Goal: Transaction & Acquisition: Purchase product/service

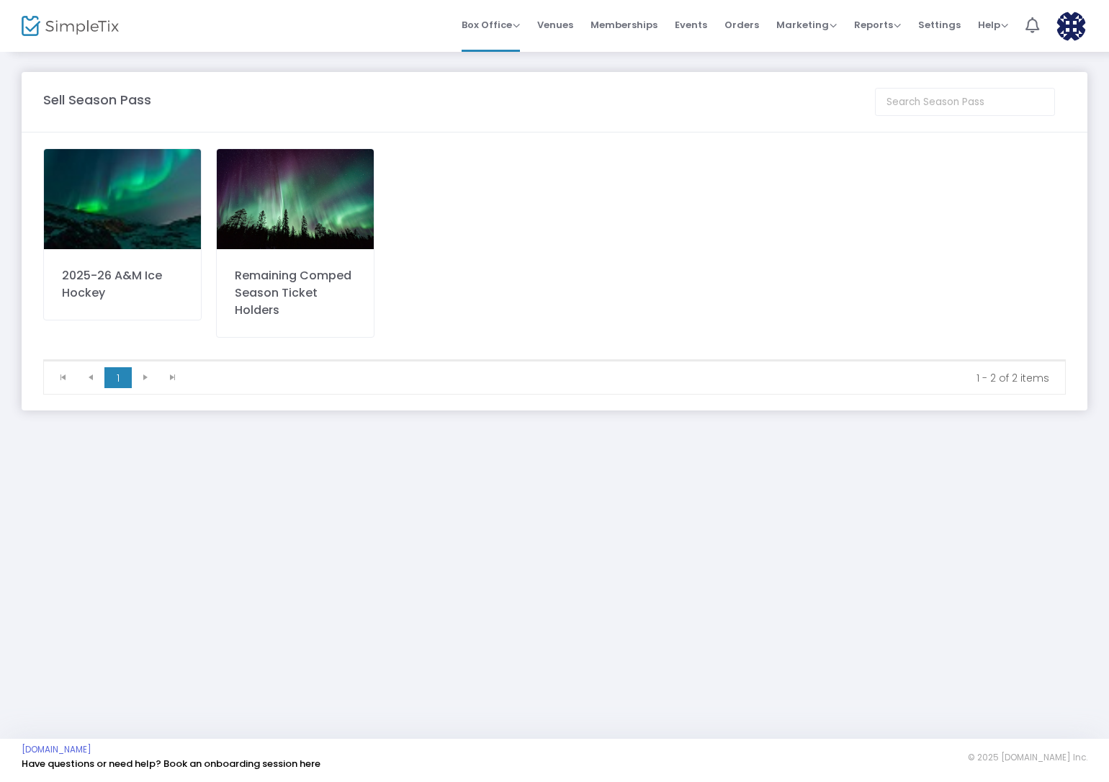
drag, startPoint x: 843, startPoint y: 211, endPoint x: 816, endPoint y: 211, distance: 26.6
click at [843, 211] on div "2025-26 A&M Ice Hockey Remaining Comped Season Ticket Holders" at bounding box center [554, 253] width 1037 height 211
click at [277, 211] on img at bounding box center [295, 199] width 157 height 100
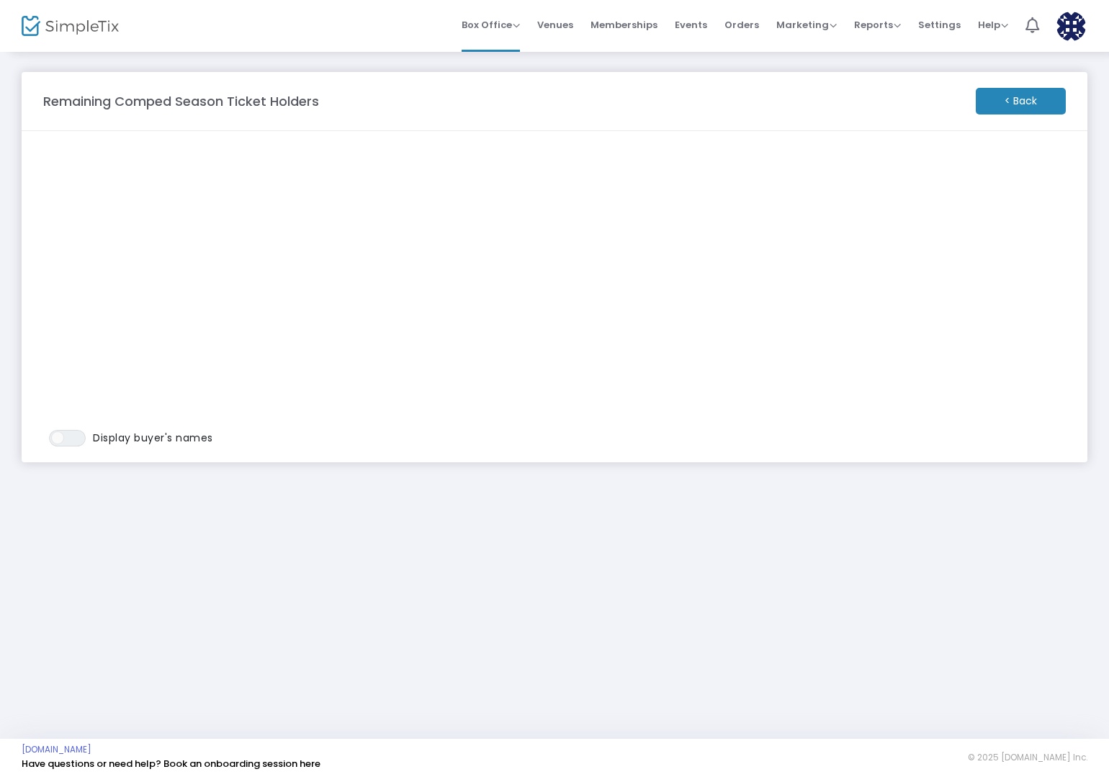
click at [1035, 103] on m-button "< Back" at bounding box center [1021, 101] width 90 height 27
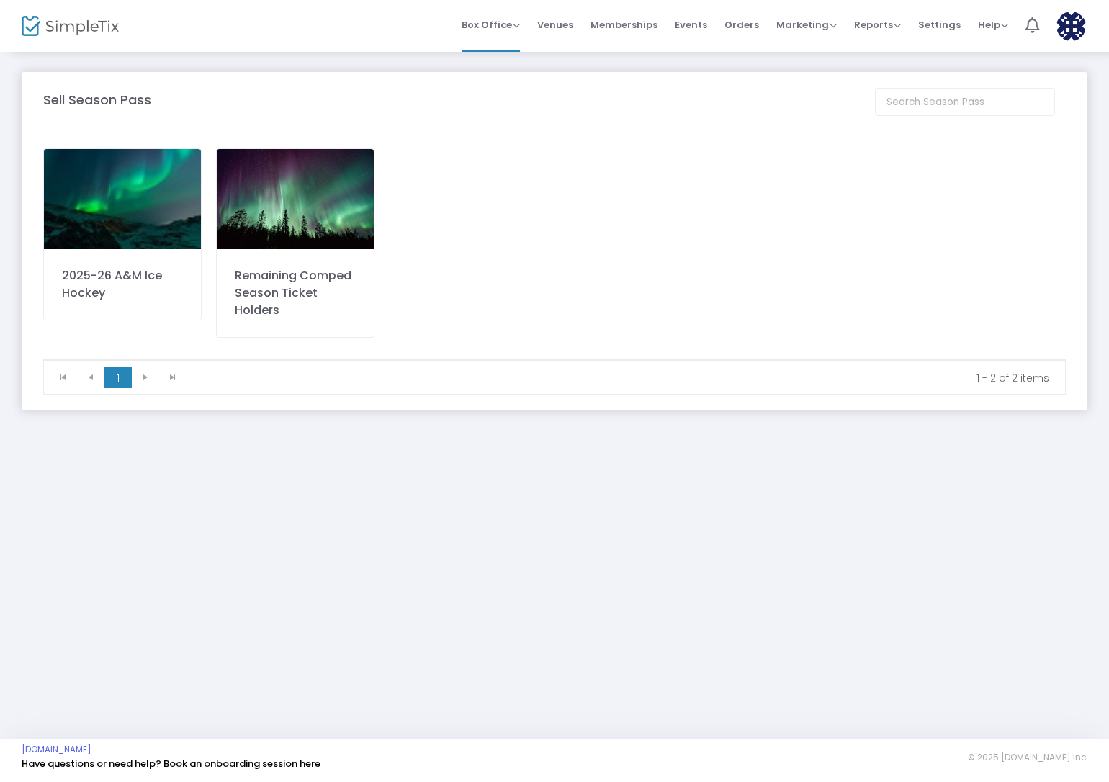
click at [158, 238] on img at bounding box center [122, 199] width 157 height 100
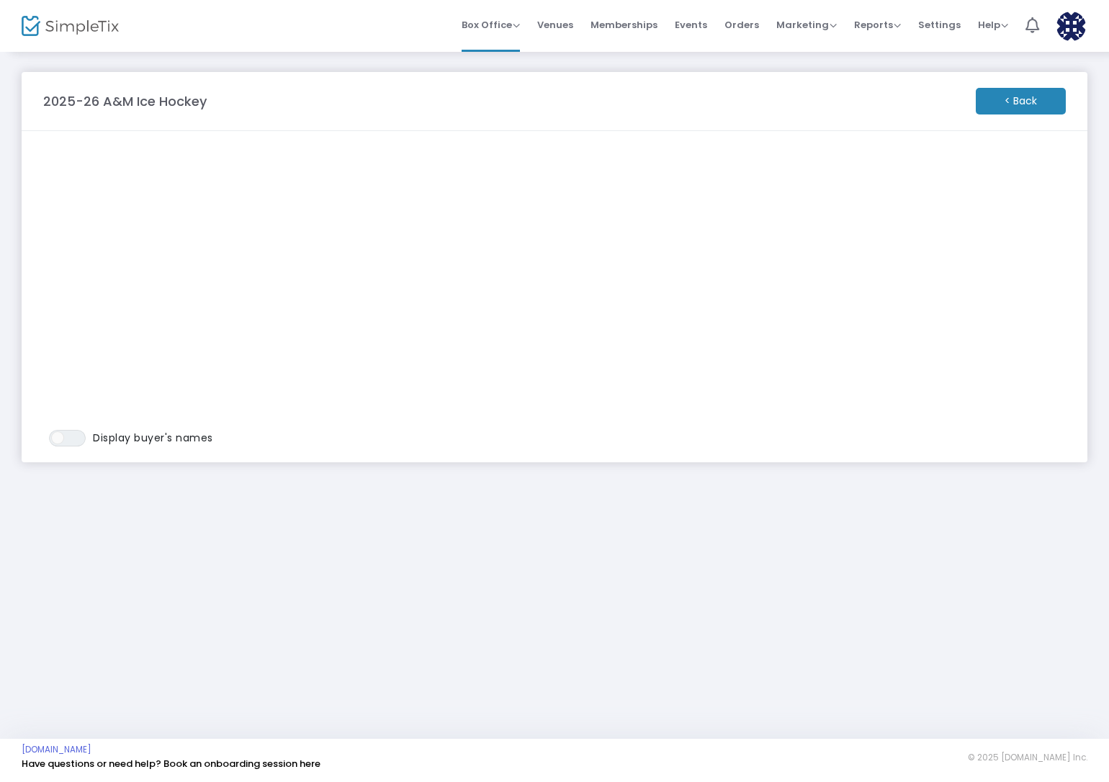
click at [1023, 104] on m-button "< Back" at bounding box center [1021, 101] width 90 height 27
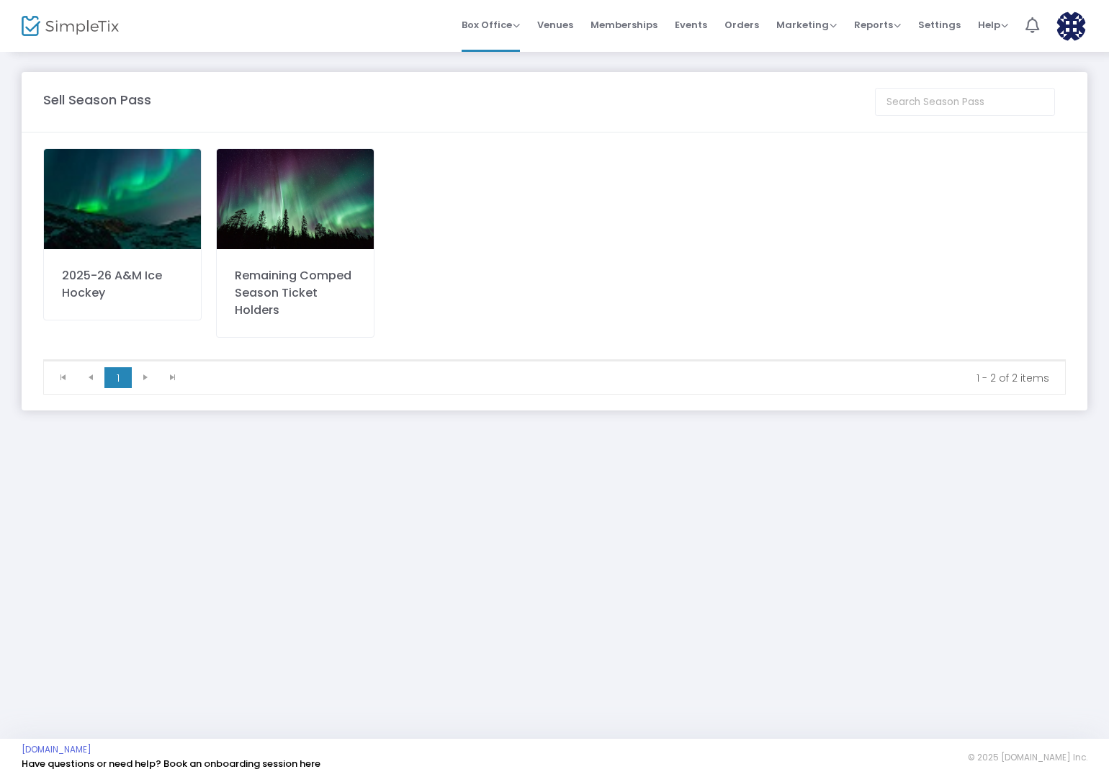
click at [299, 215] on img at bounding box center [295, 199] width 157 height 100
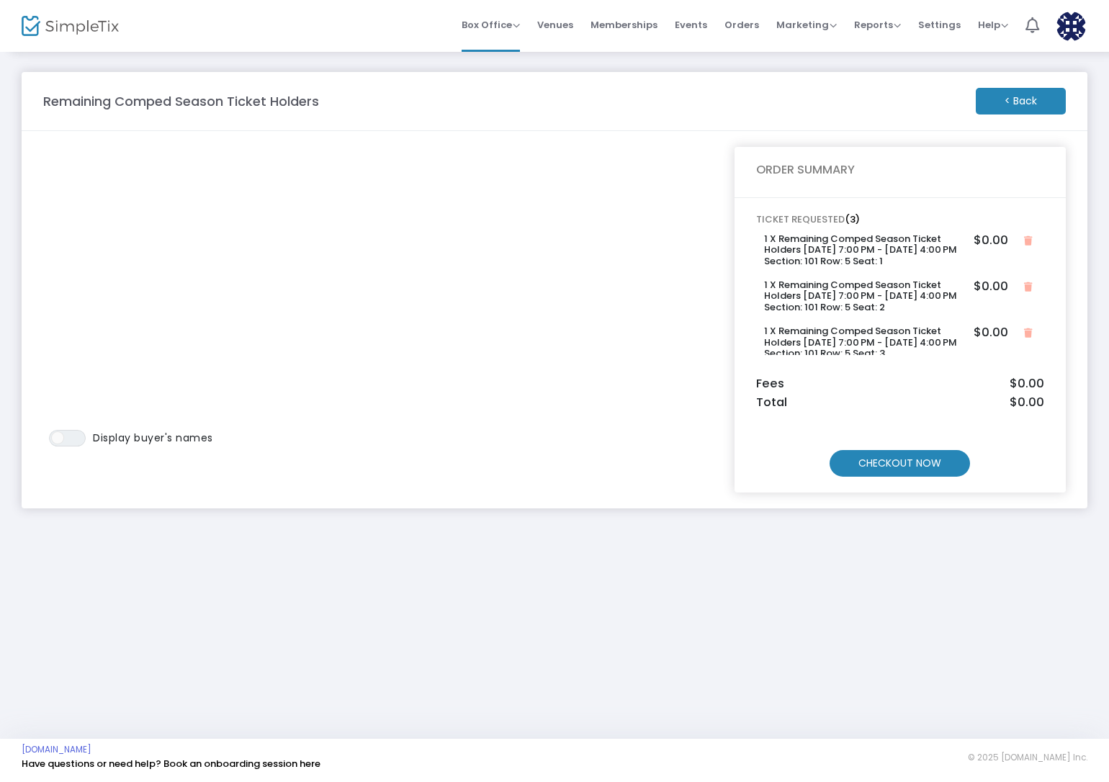
scroll to position [16, 0]
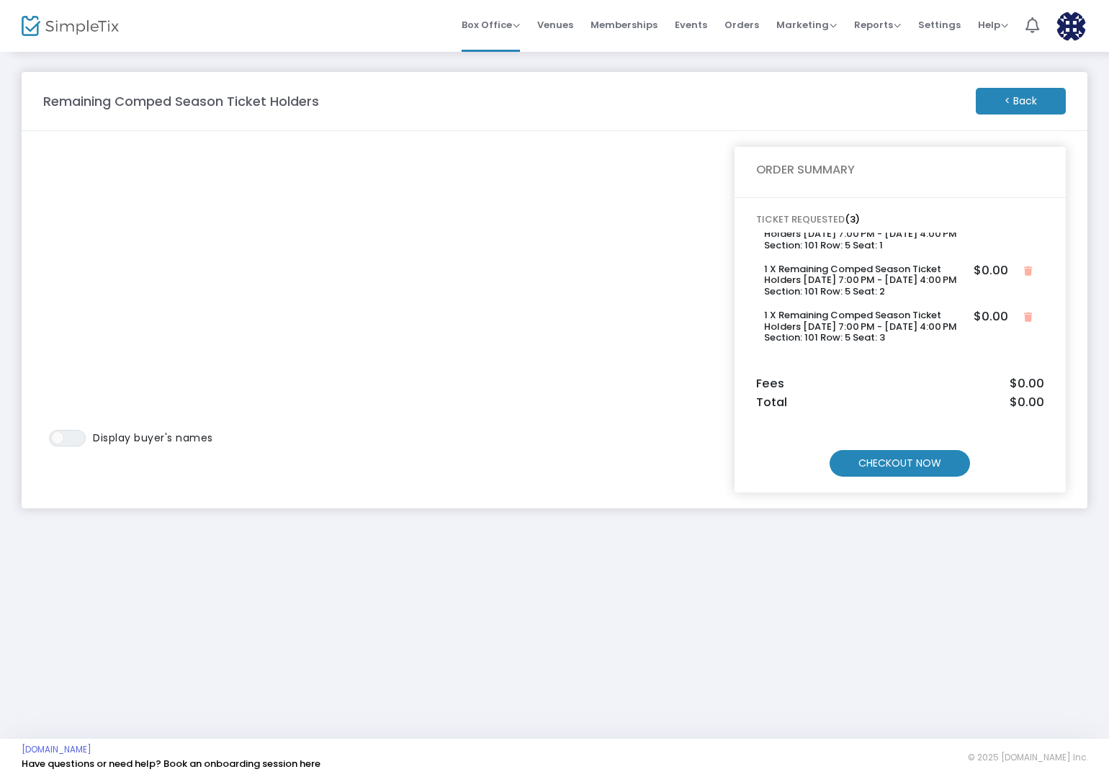
click at [886, 458] on m-button "CHECKOUT NOW" at bounding box center [899, 463] width 140 height 27
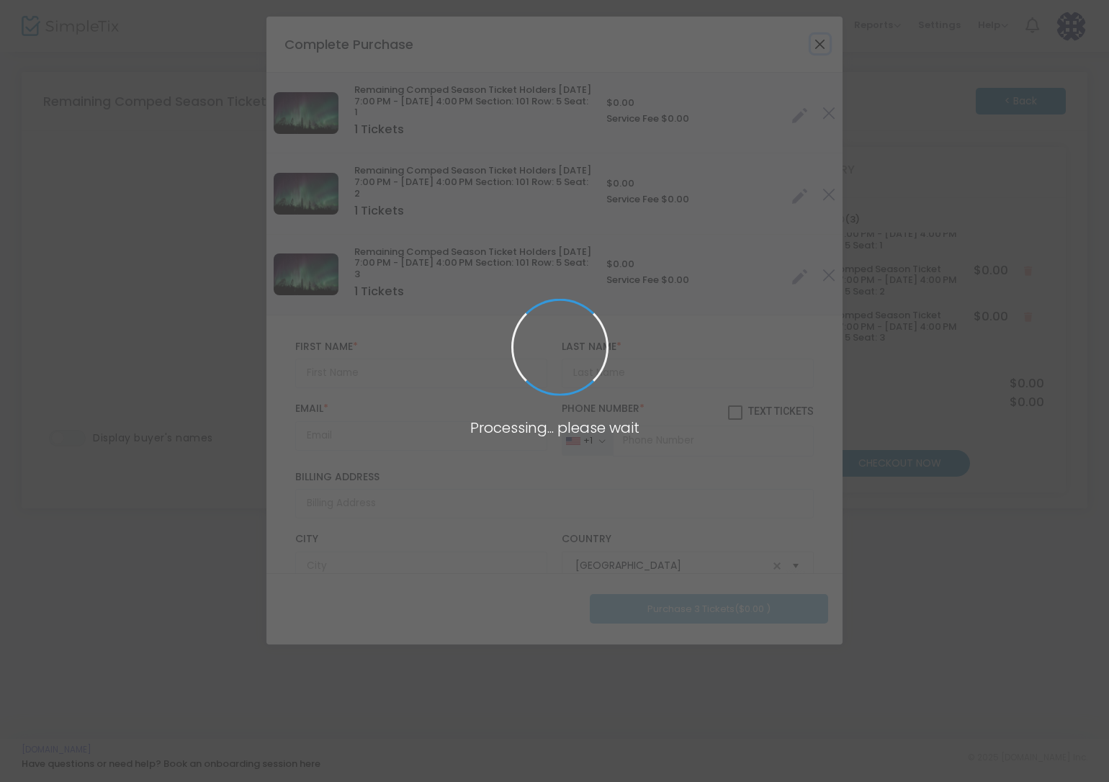
type input "Texas"
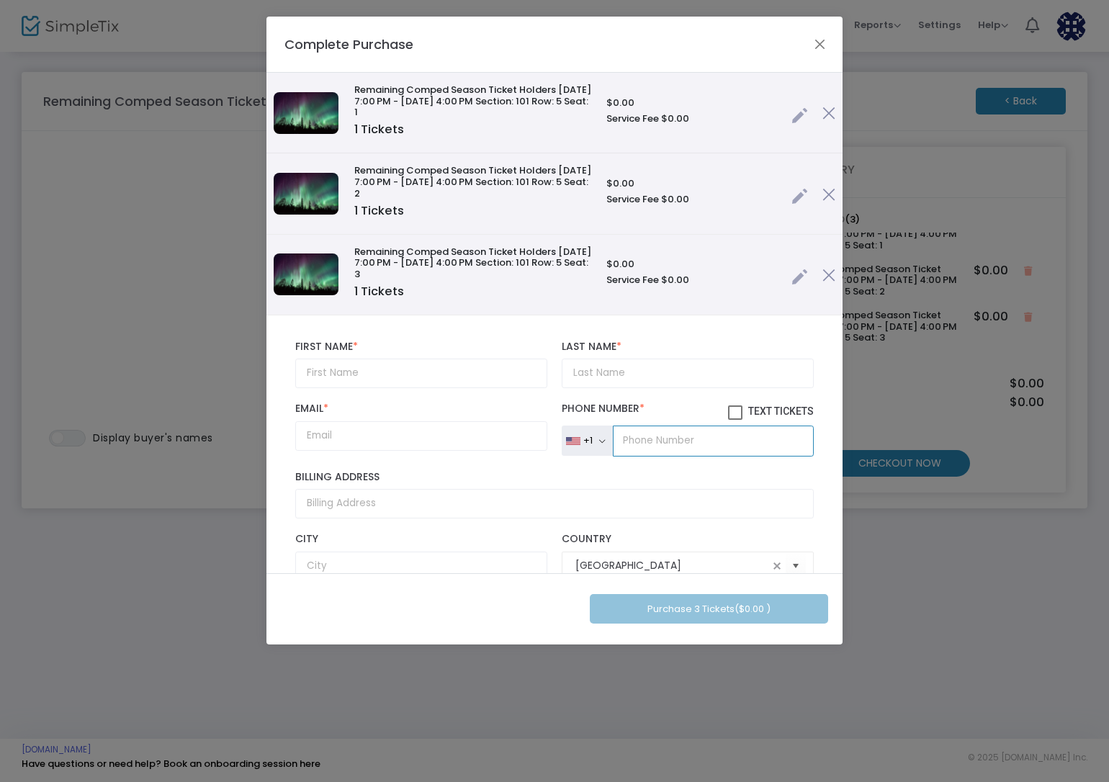
click at [665, 442] on input "tel" at bounding box center [713, 441] width 201 height 30
paste input "(979) 777-0498"
type input "(979) 777-0498"
click at [414, 376] on input "text" at bounding box center [421, 374] width 252 height 30
paste input "Jenny"
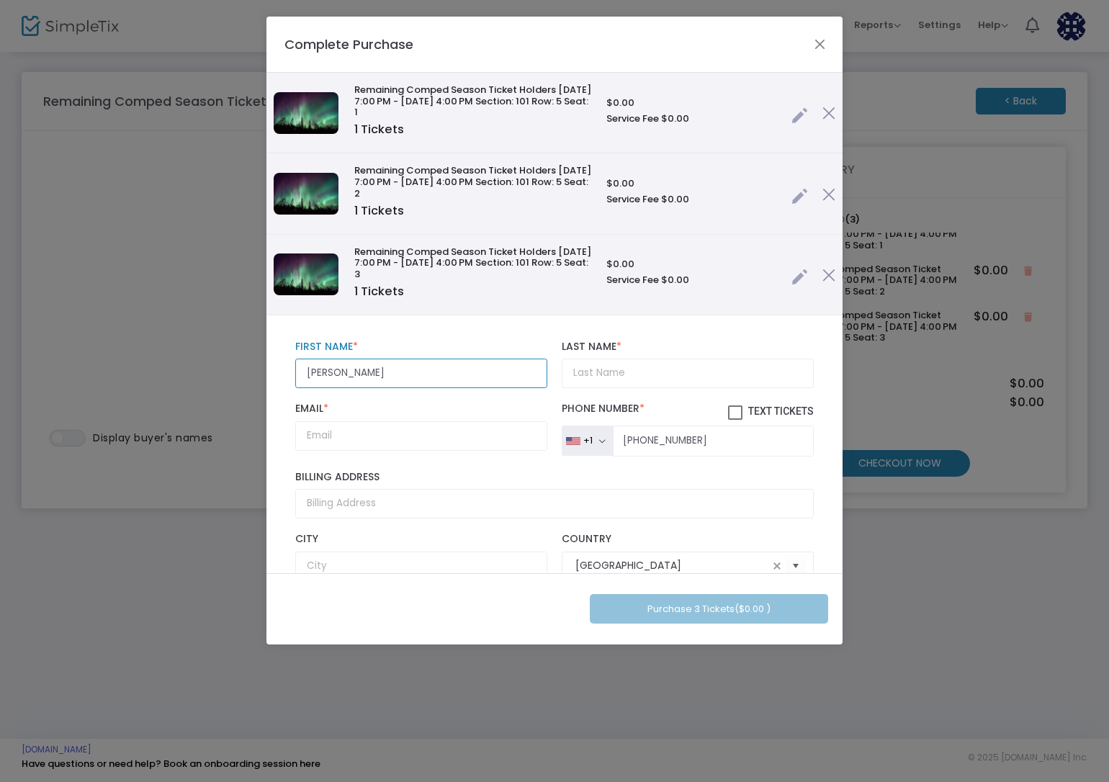
type input "Jenny"
